Goal: Information Seeking & Learning: Learn about a topic

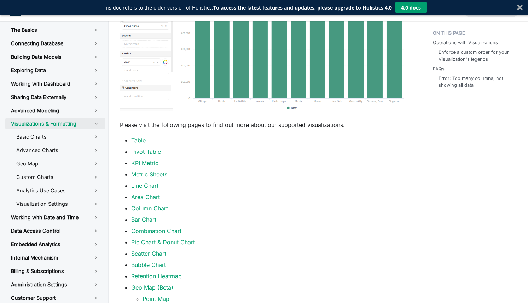
scroll to position [235, 0]
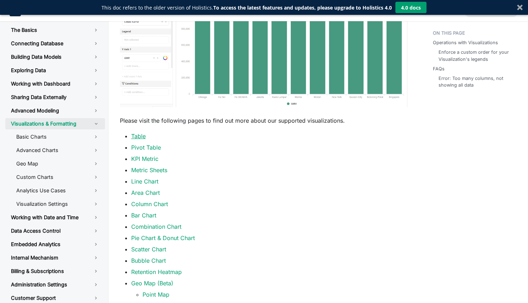
click at [142, 136] on link "Table" at bounding box center [138, 136] width 14 height 7
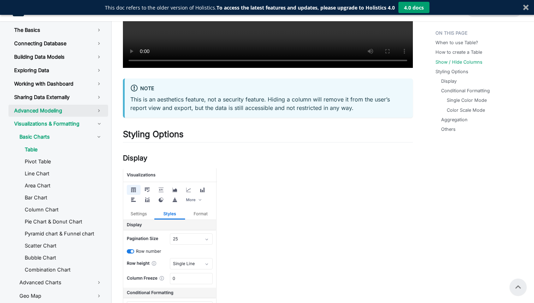
scroll to position [691, 0]
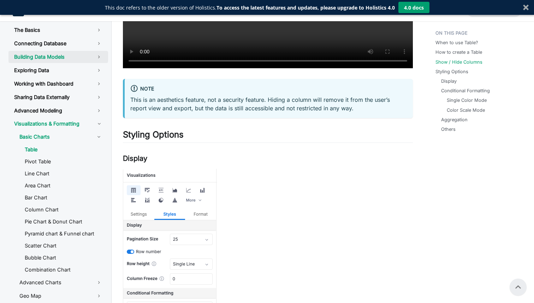
click at [103, 58] on link "Building Data Models" at bounding box center [58, 57] width 100 height 12
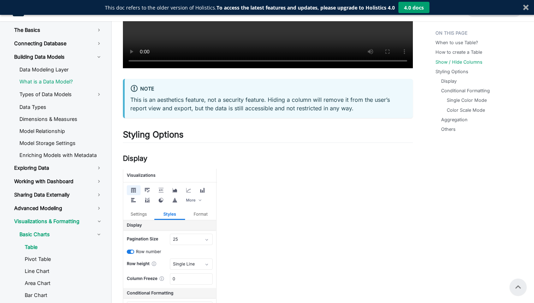
click at [71, 83] on link "What is a Data Model?" at bounding box center [61, 81] width 94 height 11
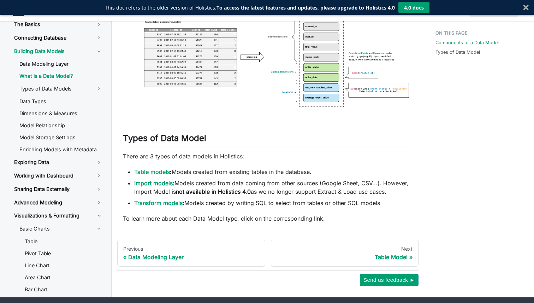
scroll to position [284, 0]
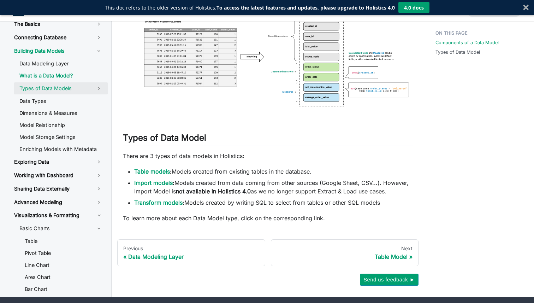
click at [75, 94] on link "Types of Data Models" at bounding box center [61, 88] width 94 height 12
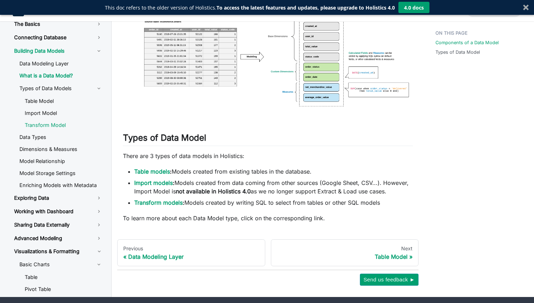
click at [65, 130] on link "Transform Model" at bounding box center [63, 125] width 89 height 11
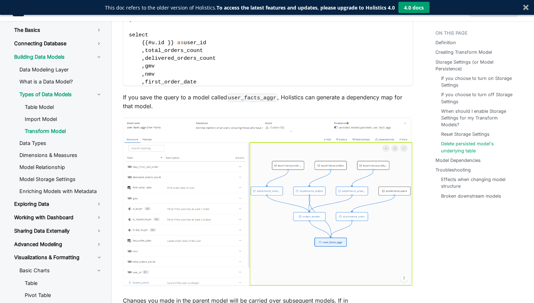
scroll to position [1932, 0]
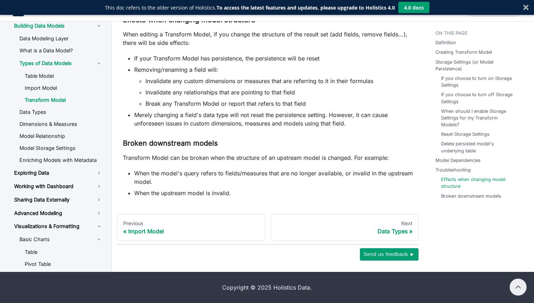
scroll to position [2692, 0]
click at [75, 179] on link "Exploring Data" at bounding box center [58, 173] width 100 height 12
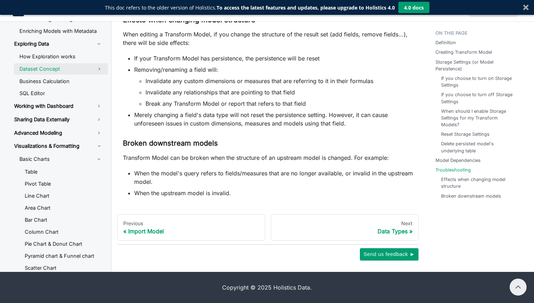
scroll to position [129, 0]
click at [77, 177] on link "Table" at bounding box center [63, 171] width 89 height 11
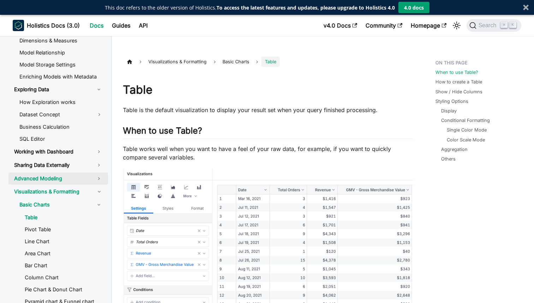
click at [104, 181] on link "Advanced Modeling" at bounding box center [58, 178] width 100 height 12
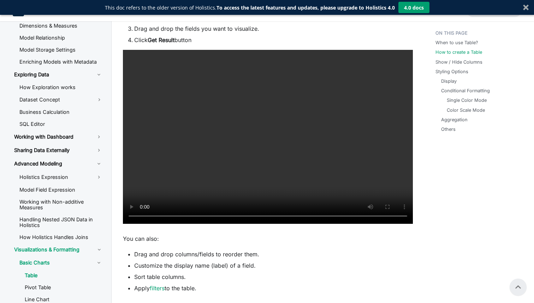
scroll to position [374, 0]
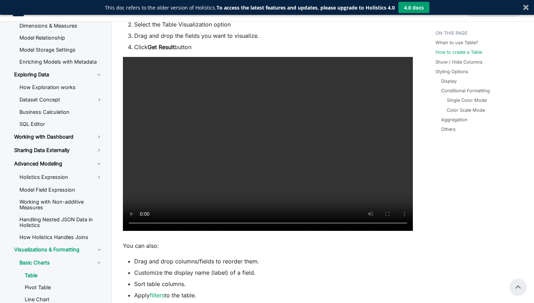
click at [205, 158] on video at bounding box center [268, 144] width 290 height 174
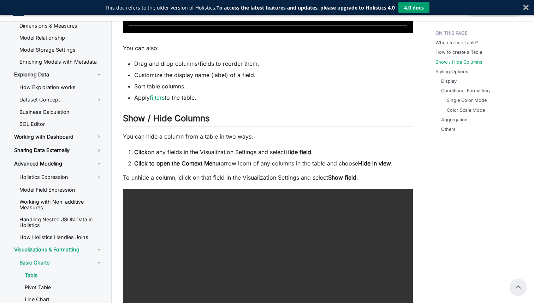
scroll to position [570, 0]
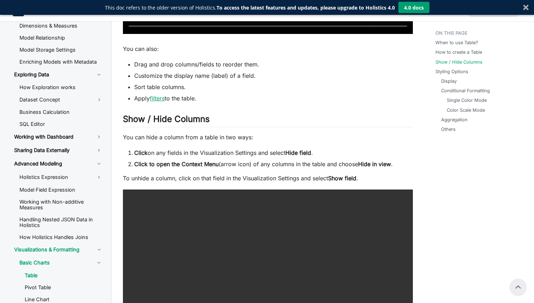
click at [160, 97] on link "filters" at bounding box center [157, 98] width 15 height 7
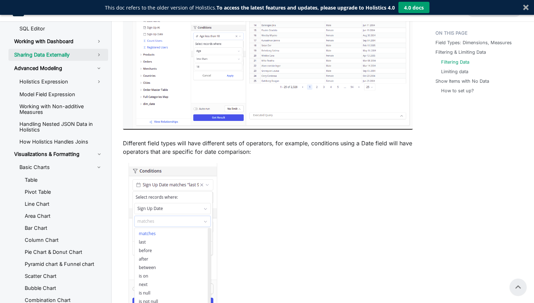
scroll to position [249, 0]
click at [67, 154] on link "Visualizations & Formatting" at bounding box center [49, 153] width 82 height 11
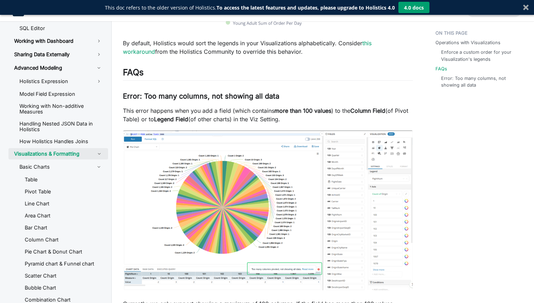
scroll to position [960, 0]
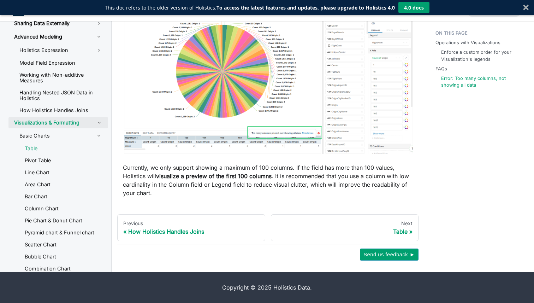
click at [39, 146] on link "Table" at bounding box center [63, 148] width 89 height 11
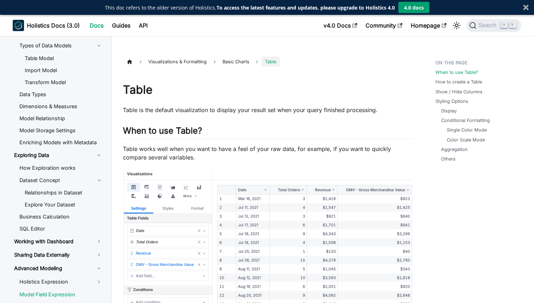
scroll to position [58, 0]
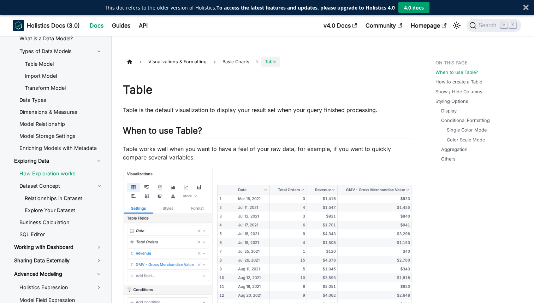
click at [47, 173] on link "How Exploration works" at bounding box center [61, 173] width 94 height 11
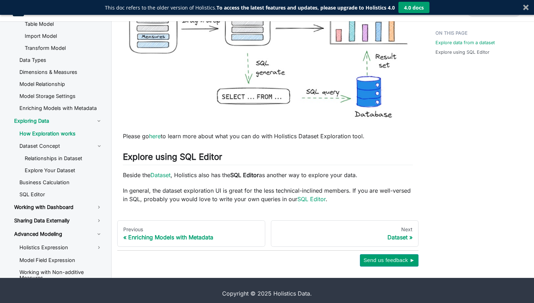
scroll to position [490, 0]
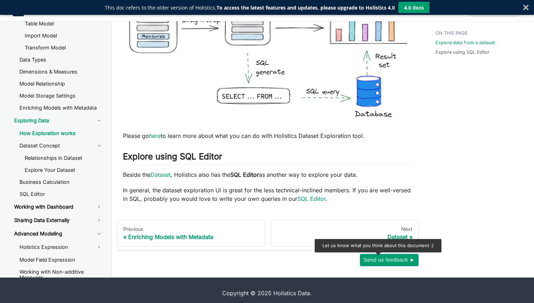
click at [377, 257] on span "Send us feedback ►" at bounding box center [390, 259] width 52 height 9
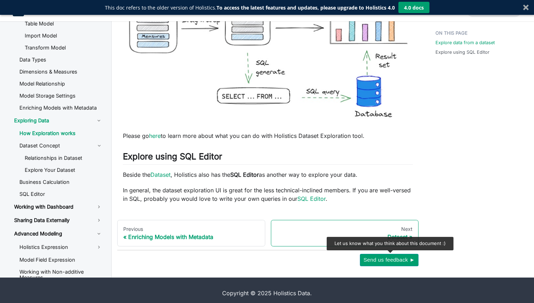
click at [384, 233] on link "Next Dataset" at bounding box center [345, 233] width 148 height 27
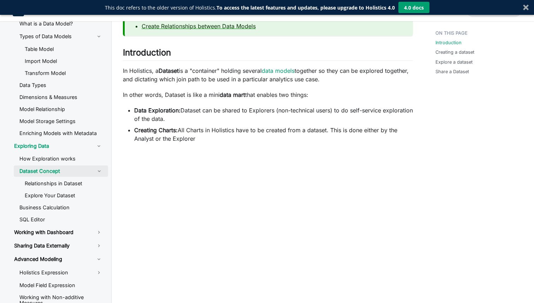
scroll to position [128, 0]
click at [244, 115] on li "Data Exploration: Dataset can be shared to Explorers (non-technical users) to d…" at bounding box center [273, 114] width 279 height 17
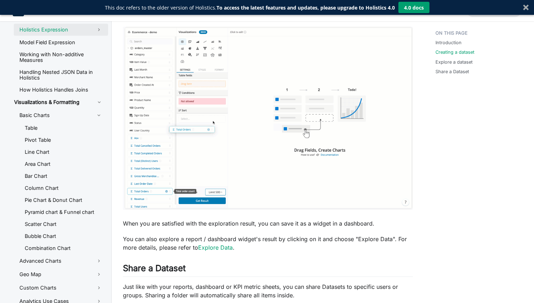
scroll to position [310, 0]
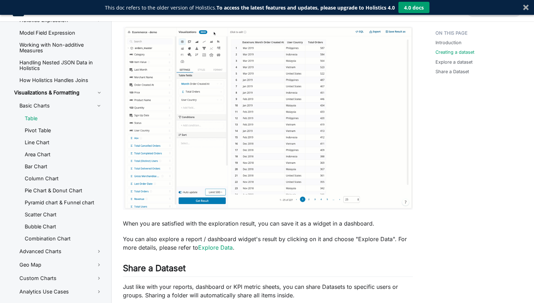
click at [51, 121] on link "Table" at bounding box center [63, 118] width 89 height 11
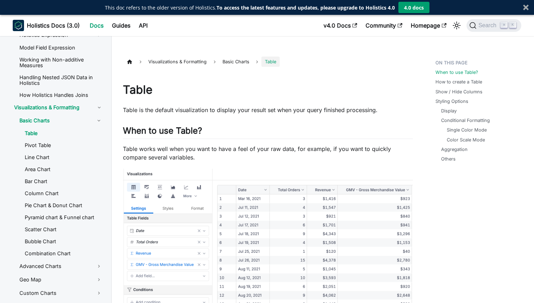
scroll to position [613, 0]
